Goal: Task Accomplishment & Management: Use online tool/utility

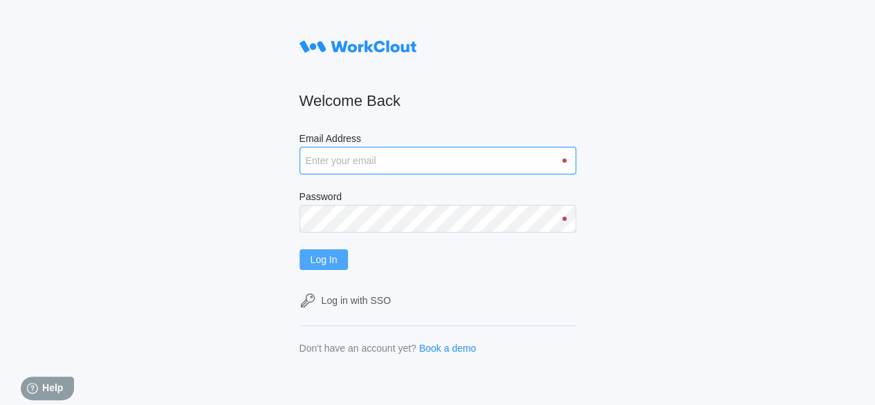
type input "[EMAIL_ADDRESS][DOMAIN_NAME]"
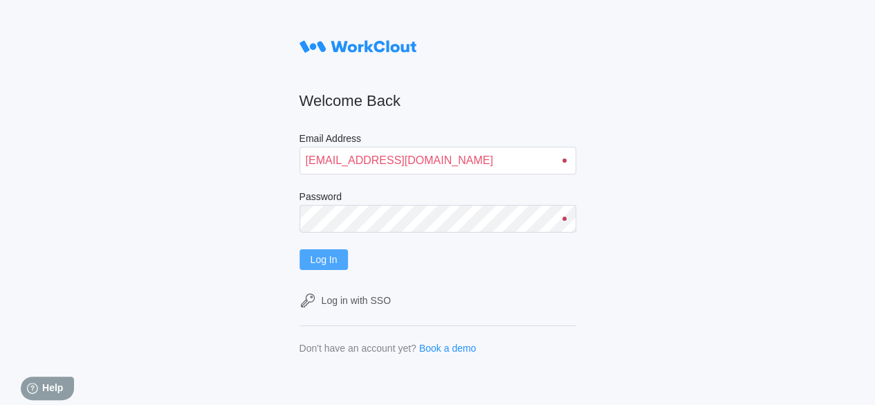
click at [335, 259] on span "Log In" at bounding box center [324, 260] width 27 height 10
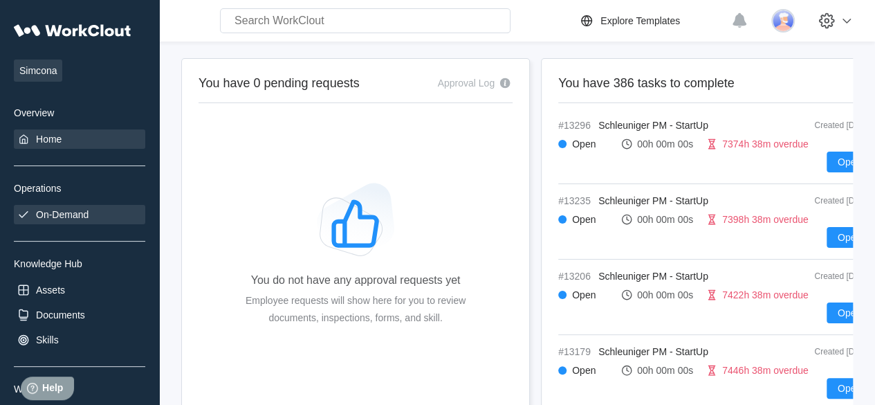
click at [62, 210] on div "On-Demand" at bounding box center [62, 214] width 53 height 11
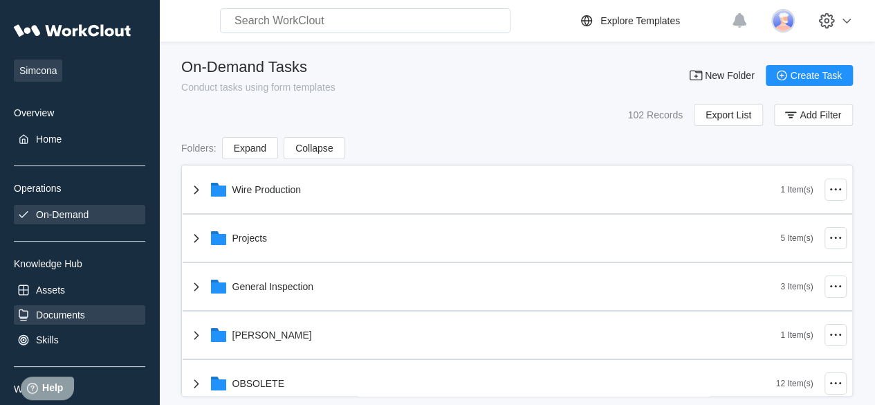
click at [77, 309] on div "Documents" at bounding box center [60, 314] width 49 height 11
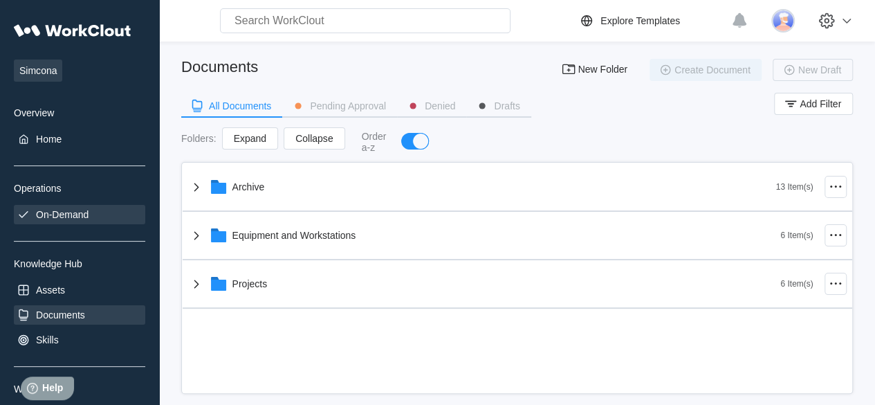
click at [71, 205] on div "On-Demand" at bounding box center [79, 214] width 131 height 19
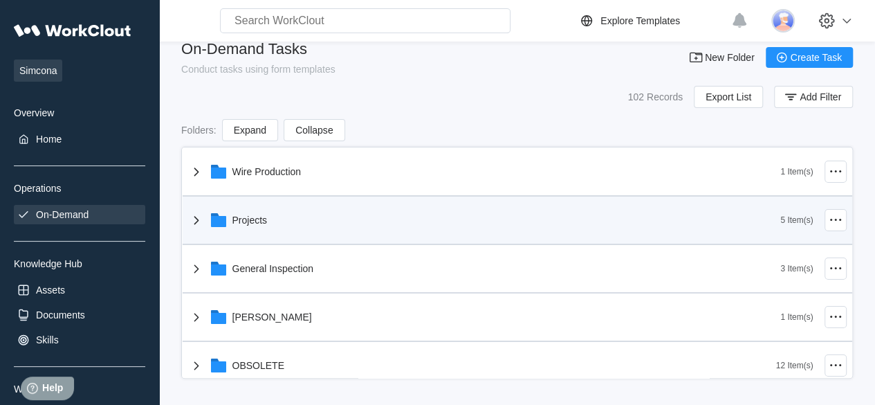
click at [256, 212] on div "Projects" at bounding box center [484, 220] width 593 height 36
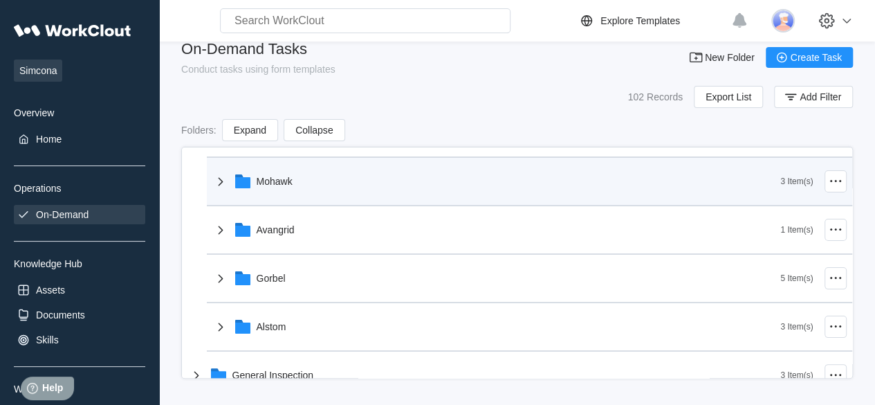
scroll to position [131, 0]
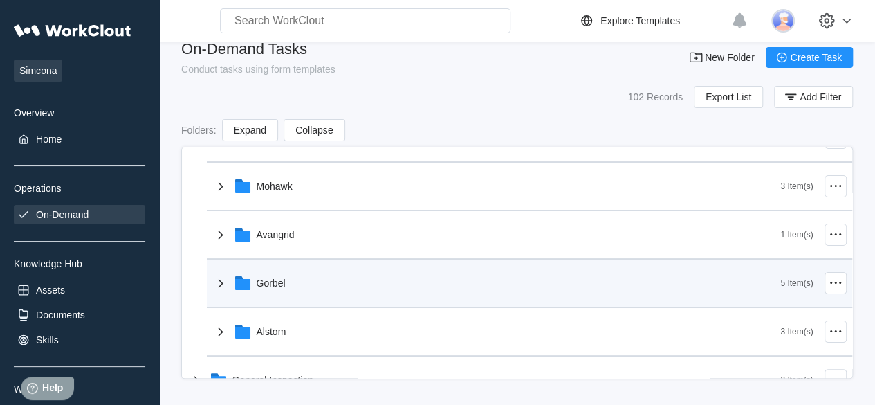
click at [270, 280] on div "Gorbel" at bounding box center [271, 282] width 29 height 11
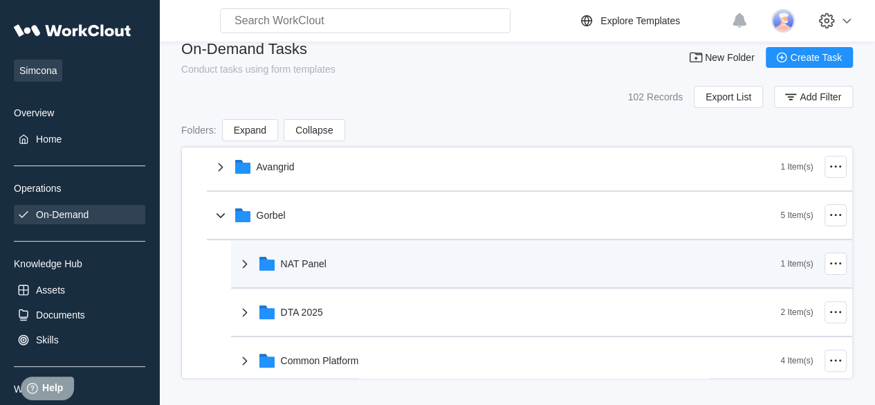
scroll to position [207, 0]
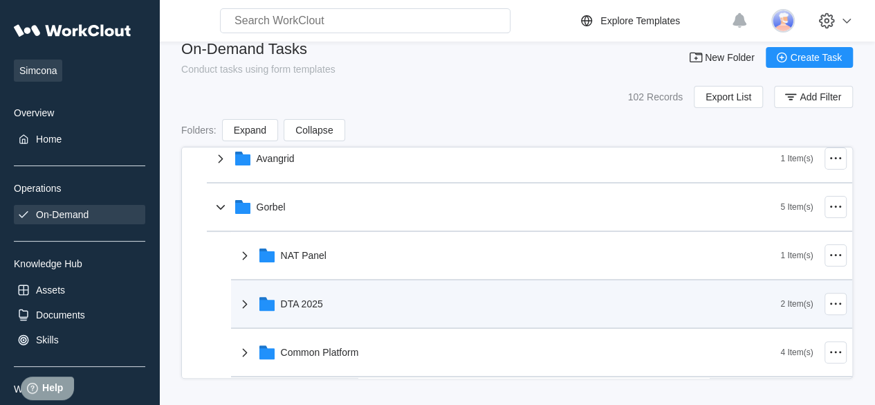
click at [302, 306] on div "DTA 2025" at bounding box center [302, 303] width 42 height 11
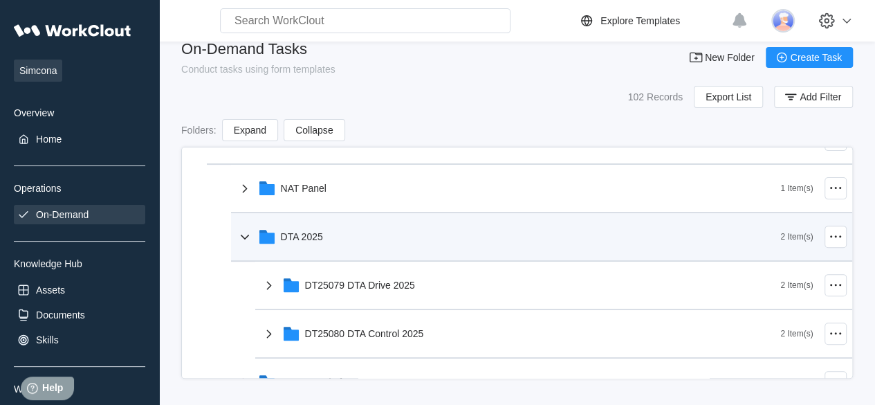
scroll to position [277, 0]
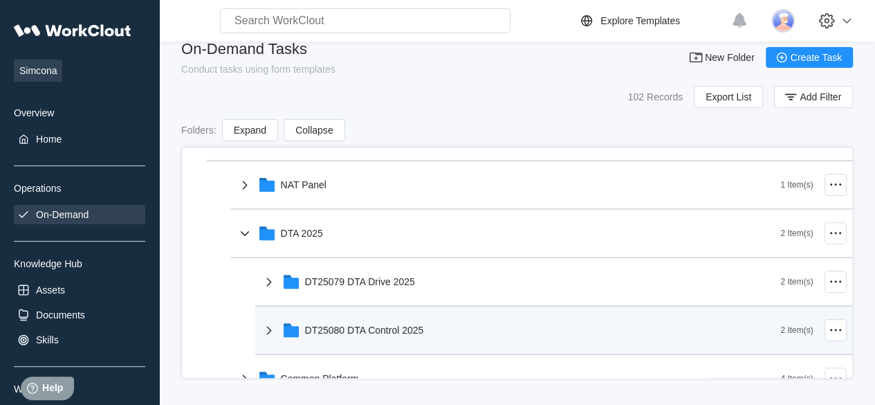
click at [368, 325] on div "DT25080 DTA Control 2025" at bounding box center [364, 330] width 119 height 11
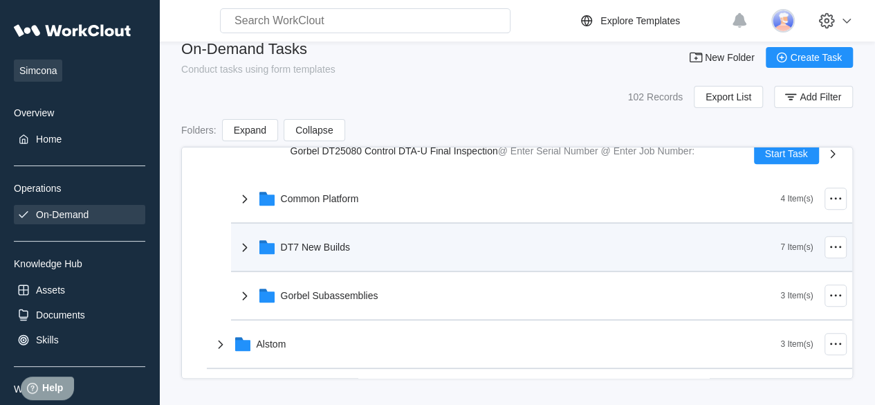
scroll to position [550, 0]
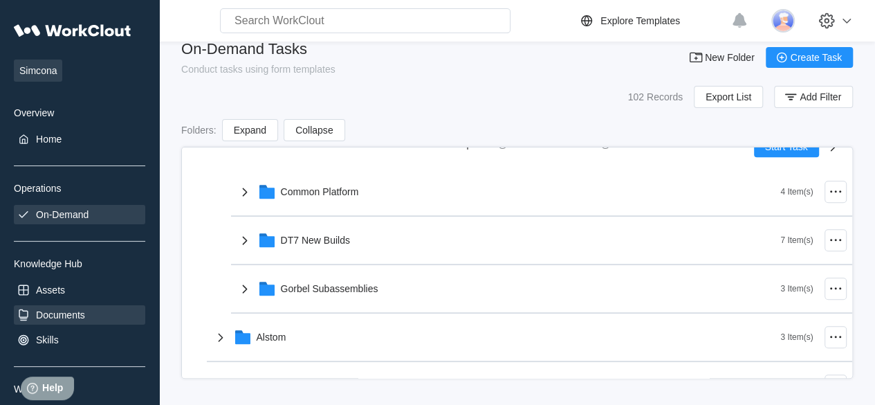
click at [51, 316] on div "Documents" at bounding box center [60, 314] width 49 height 11
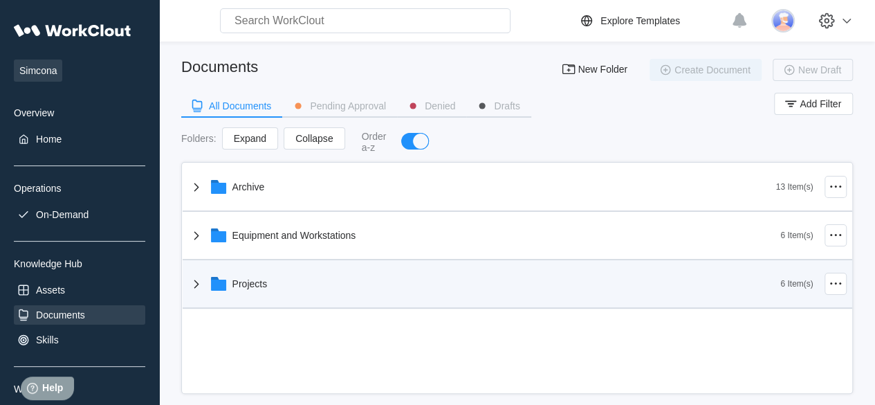
click at [229, 277] on div "Projects" at bounding box center [484, 284] width 593 height 36
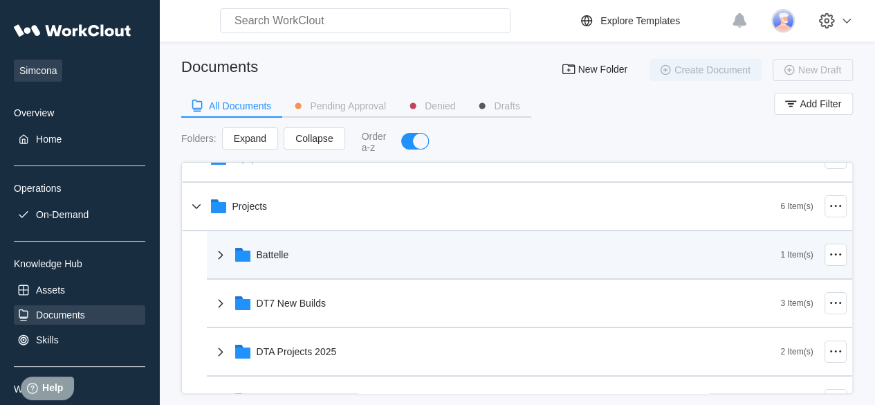
scroll to position [82, 0]
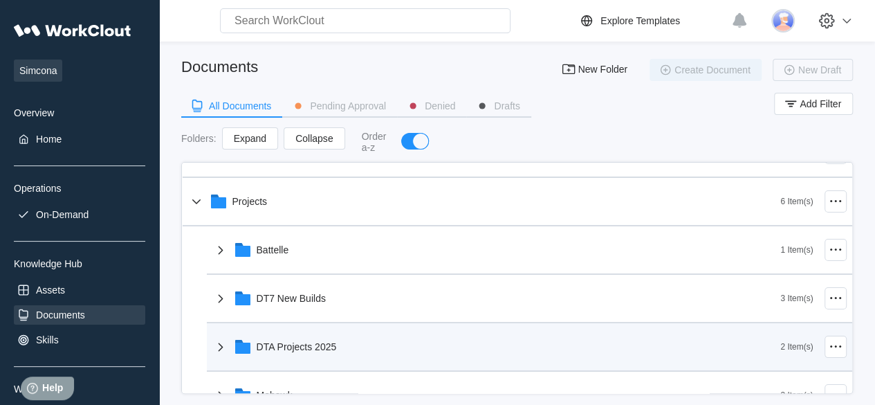
click at [307, 351] on div "DTA Projects 2025" at bounding box center [496, 347] width 569 height 36
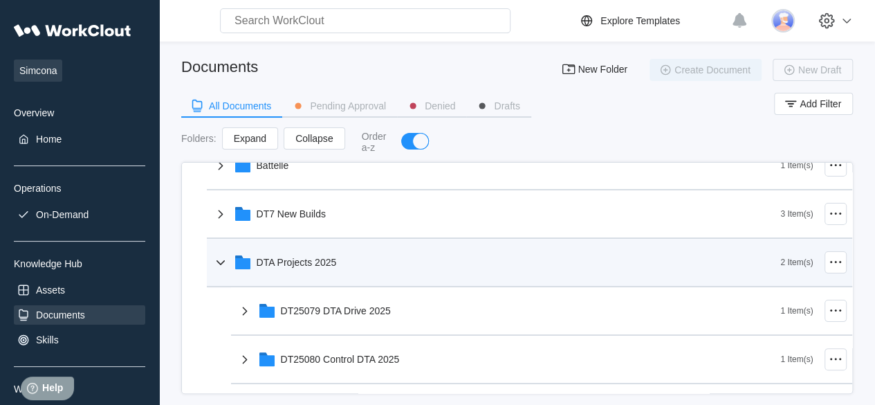
scroll to position [167, 0]
click at [307, 351] on div "DT25080 Control DTA 2025" at bounding box center [509, 358] width 545 height 36
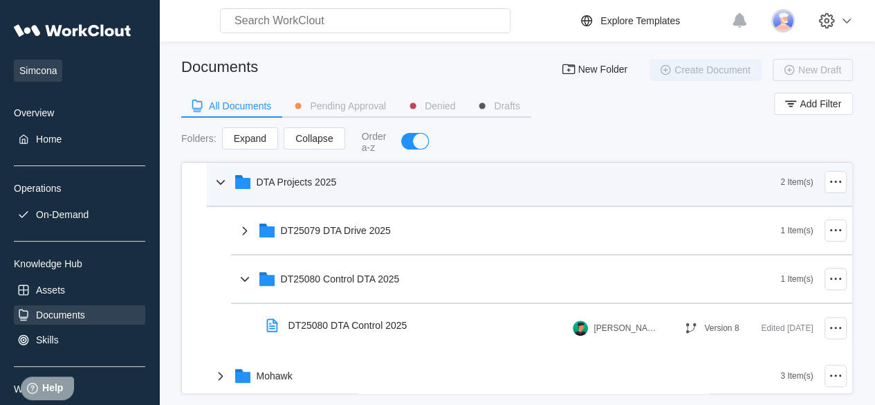
scroll to position [248, 0]
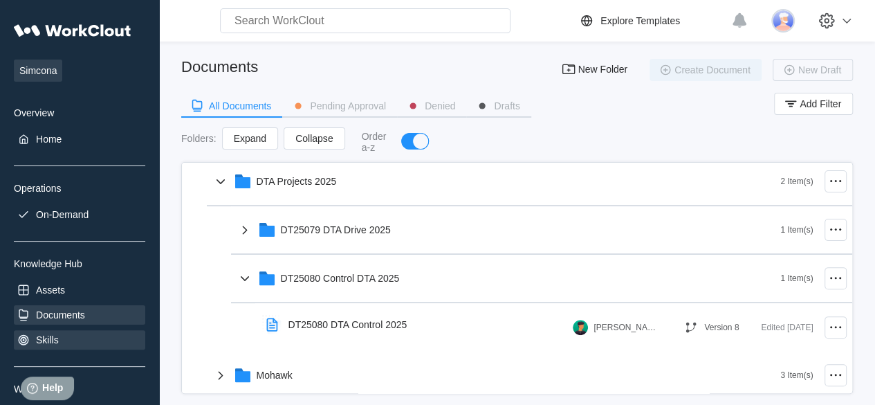
click at [45, 331] on div "Skills" at bounding box center [79, 339] width 131 height 19
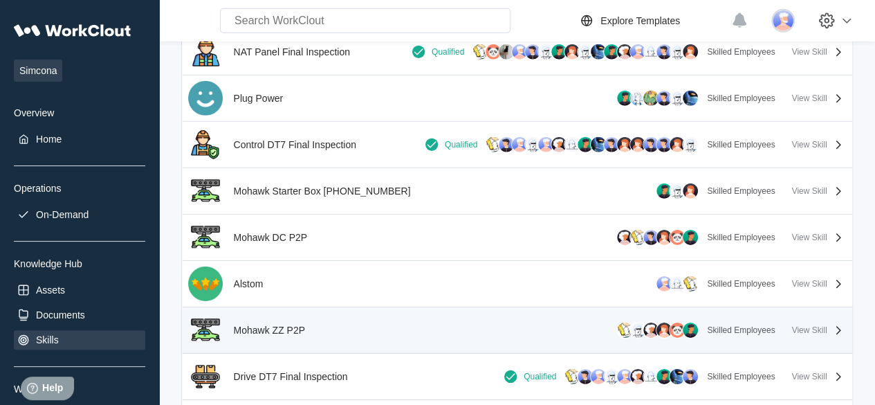
scroll to position [2067, 0]
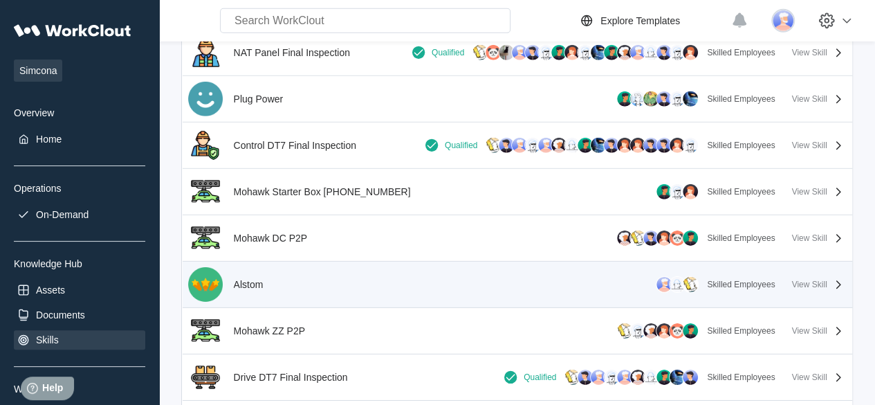
click at [823, 280] on div "View Skill" at bounding box center [809, 285] width 35 height 10
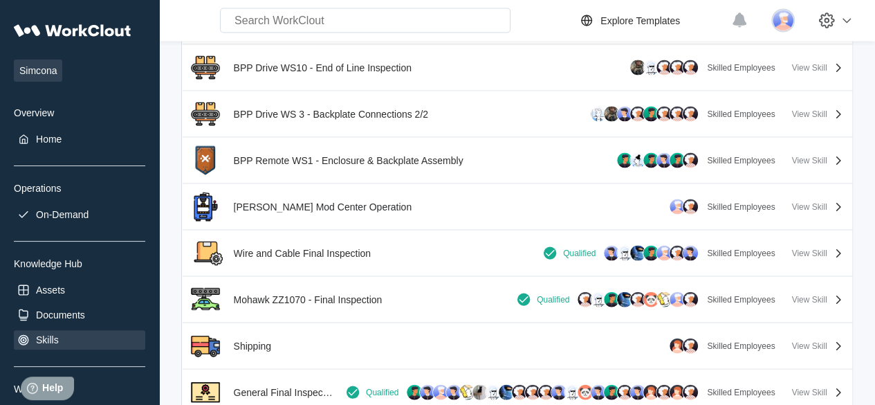
scroll to position [1362, 0]
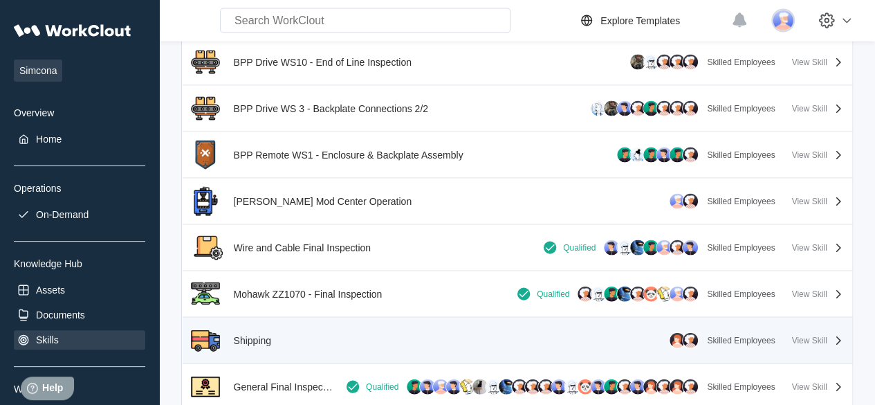
click at [815, 336] on div "View Skill" at bounding box center [809, 341] width 35 height 10
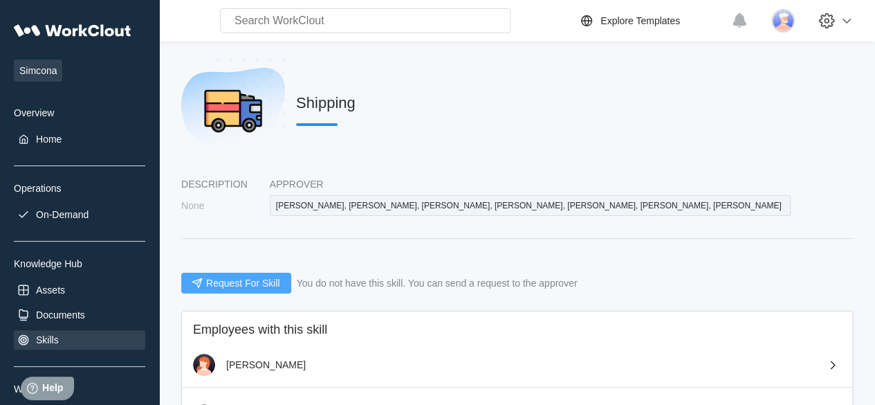
click at [230, 284] on span "Request For Skill" at bounding box center [243, 283] width 74 height 10
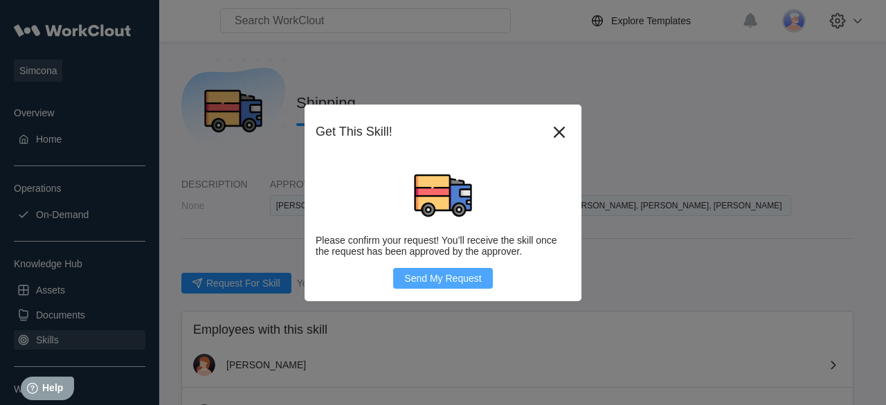
click at [425, 279] on span "Send My Request" at bounding box center [442, 278] width 77 height 10
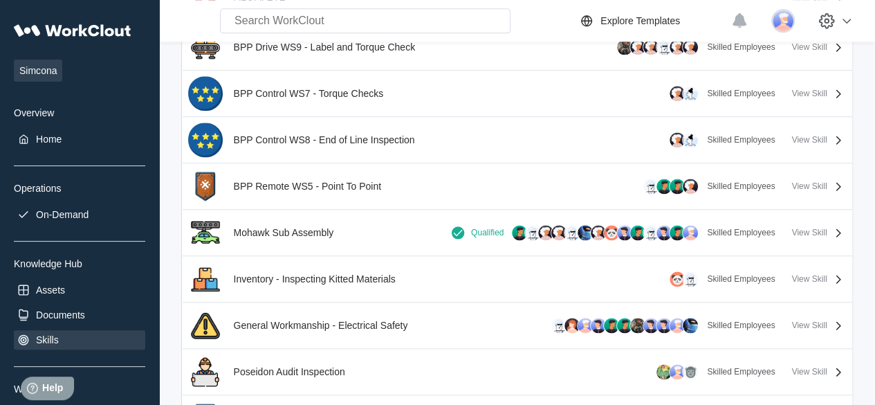
scroll to position [868, 0]
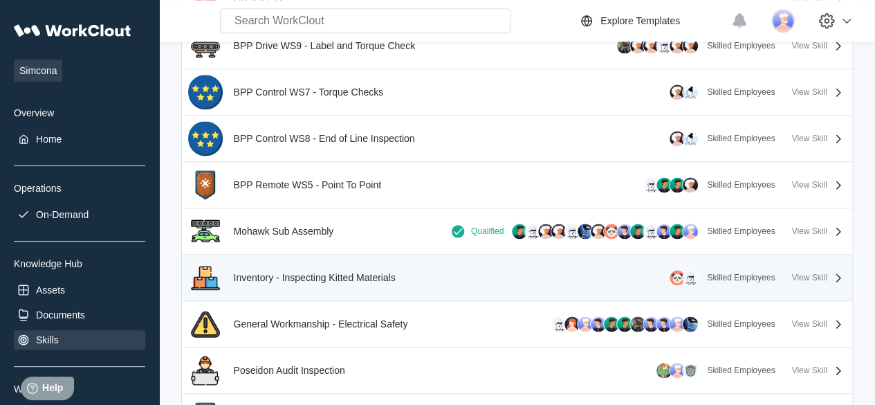
click at [810, 273] on div "View Skill" at bounding box center [809, 278] width 35 height 10
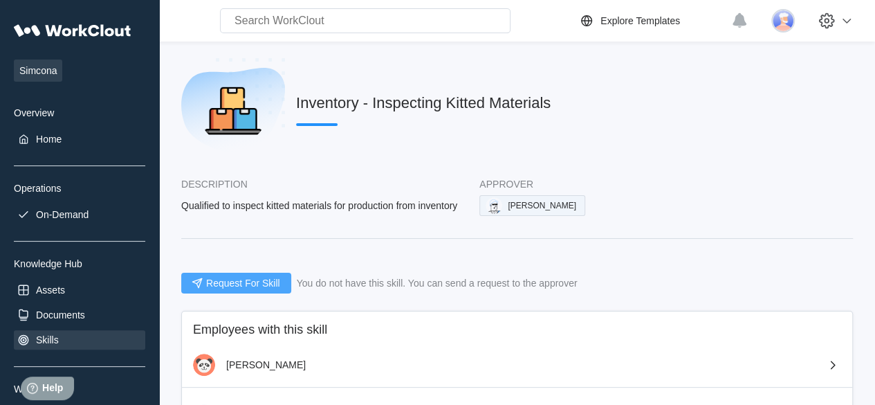
click at [232, 284] on span "Request For Skill" at bounding box center [243, 283] width 74 height 10
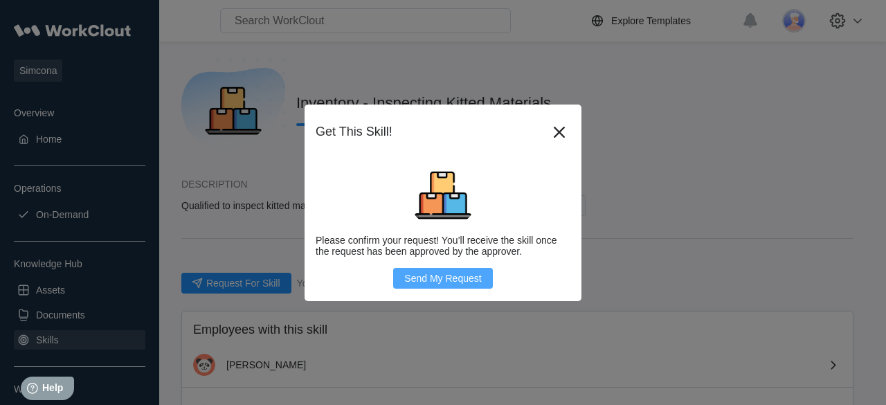
click at [440, 277] on span "Send My Request" at bounding box center [442, 278] width 77 height 10
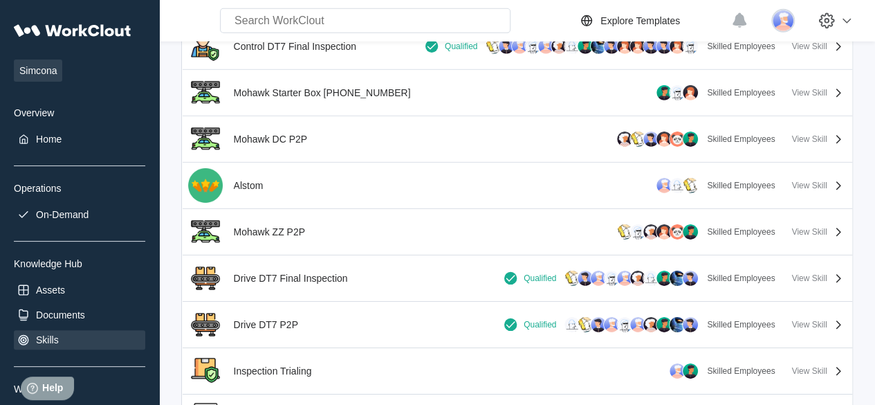
scroll to position [2166, 0]
